Goal: Task Accomplishment & Management: Use online tool/utility

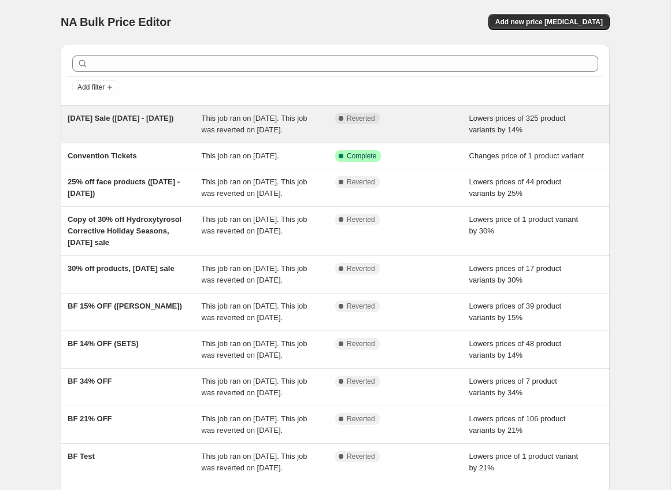
scroll to position [1, 0]
click at [228, 112] on div "[DATE] Sale ([DATE] - [DATE]) This job ran on [DATE]. This job was reverted on …" at bounding box center [335, 123] width 549 height 37
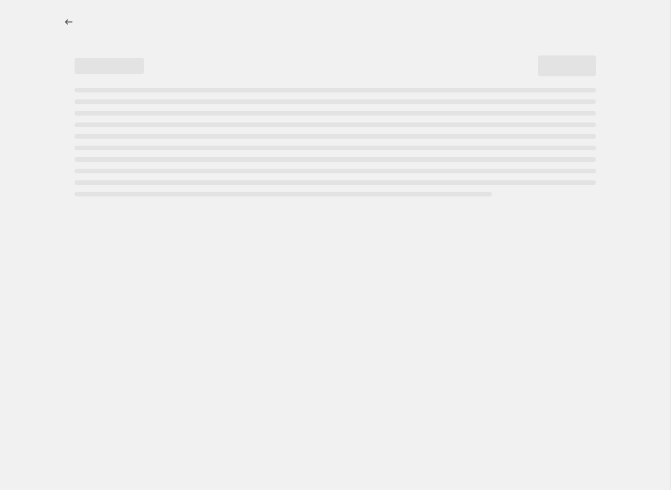
select select "percentage"
select select "not_equal"
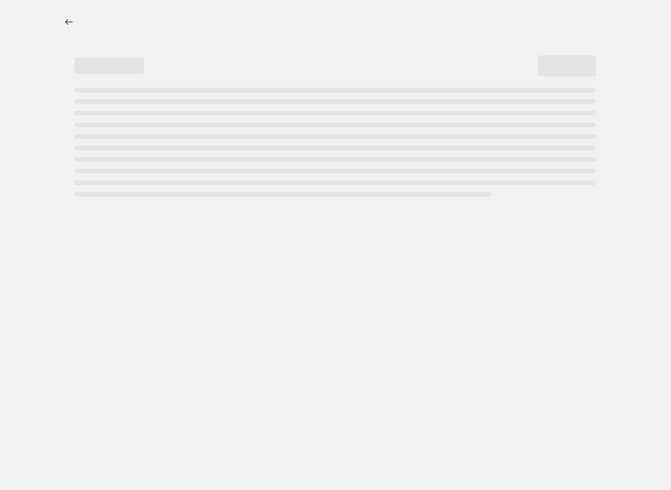
select select "not_equal"
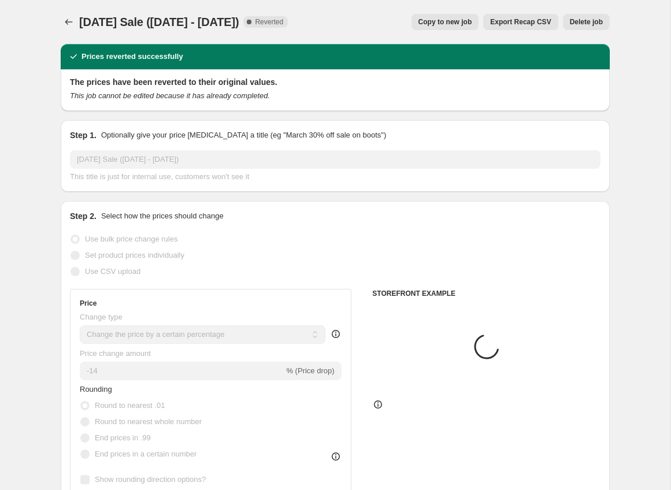
select select "collection"
click at [448, 28] on button "Copy to new job" at bounding box center [445, 22] width 68 height 16
select select "percentage"
select select "collection"
select select "not_equal"
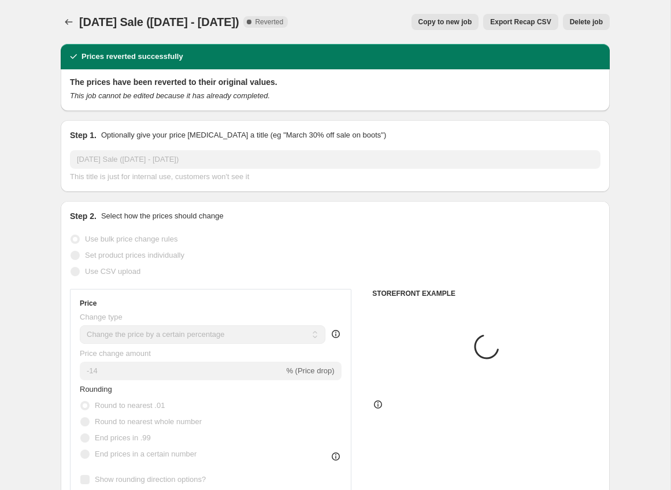
select select "not_equal"
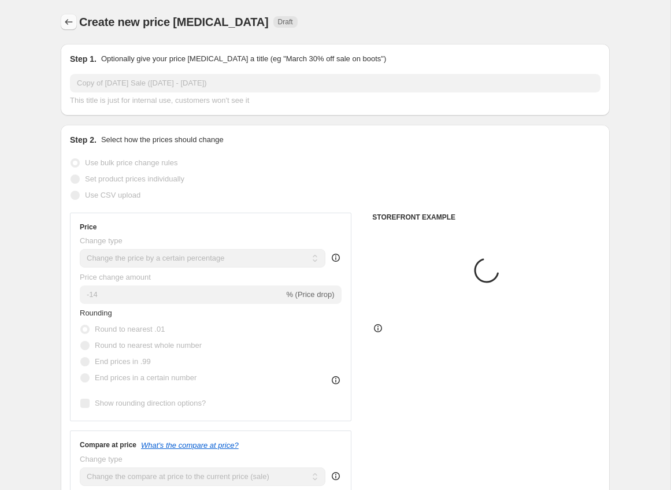
click at [64, 20] on icon "Price change jobs" at bounding box center [69, 22] width 12 height 12
